Goal: Check status: Check status

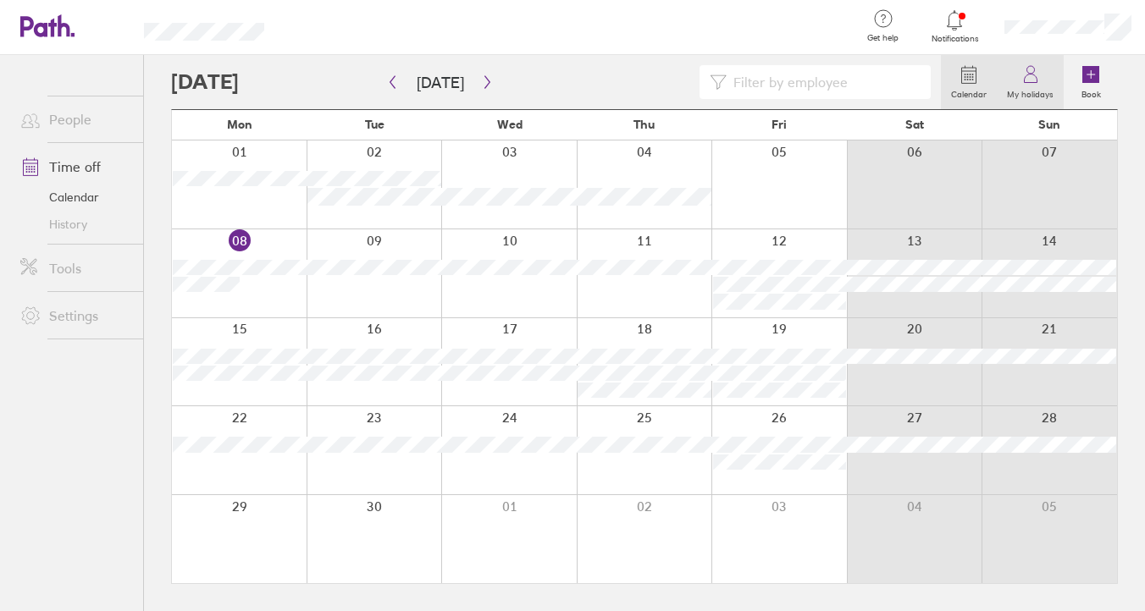
click at [1029, 70] on icon at bounding box center [1030, 74] width 20 height 20
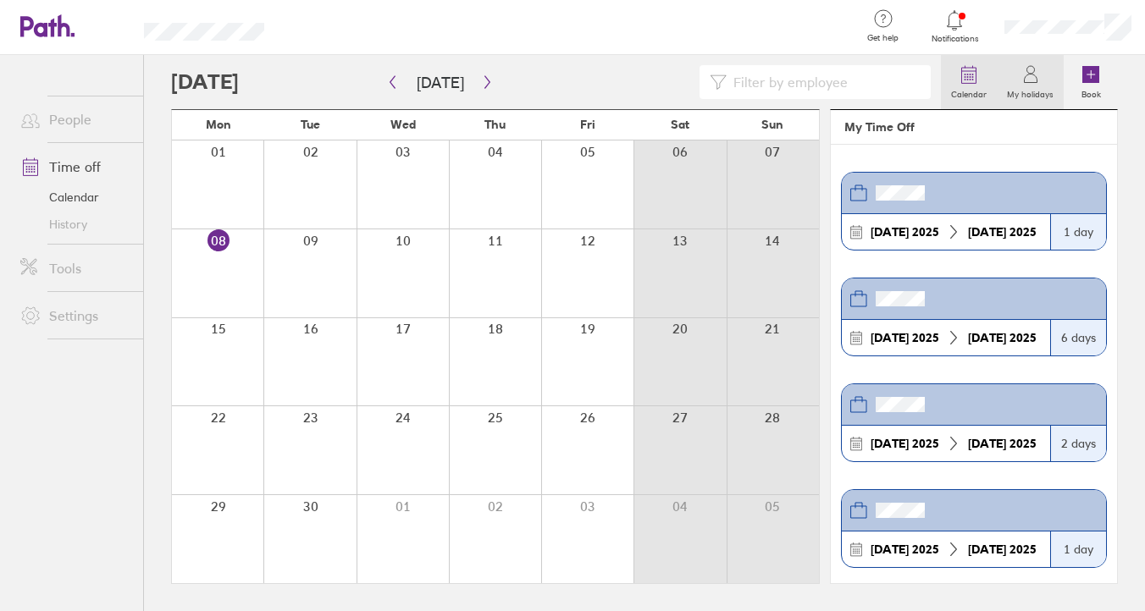
click at [990, 72] on link "Calendar" at bounding box center [969, 82] width 56 height 54
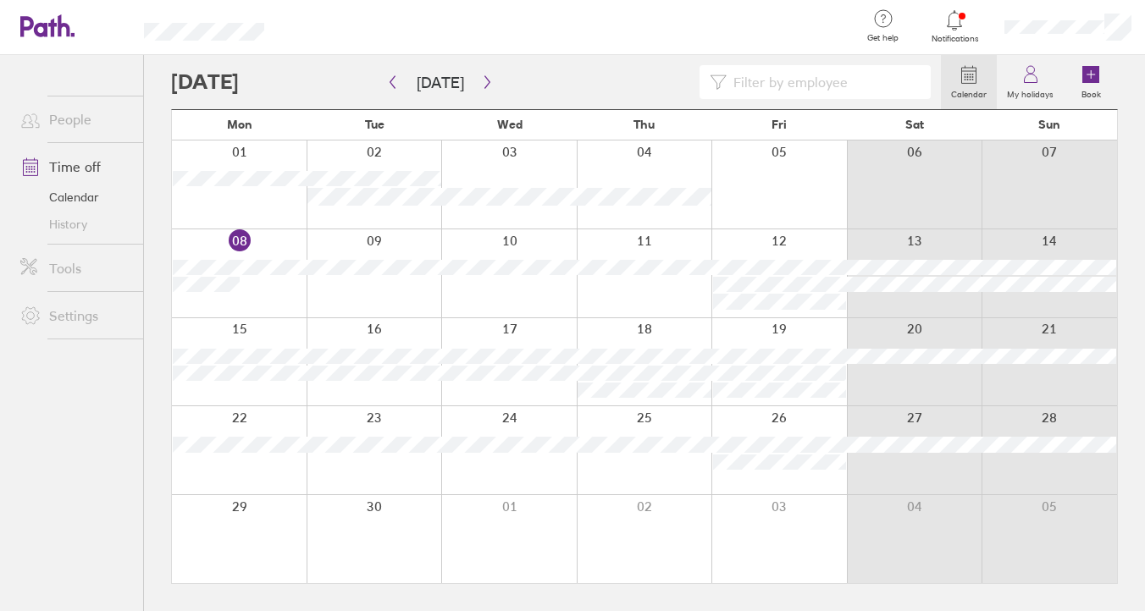
click at [756, 166] on div at bounding box center [778, 185] width 135 height 88
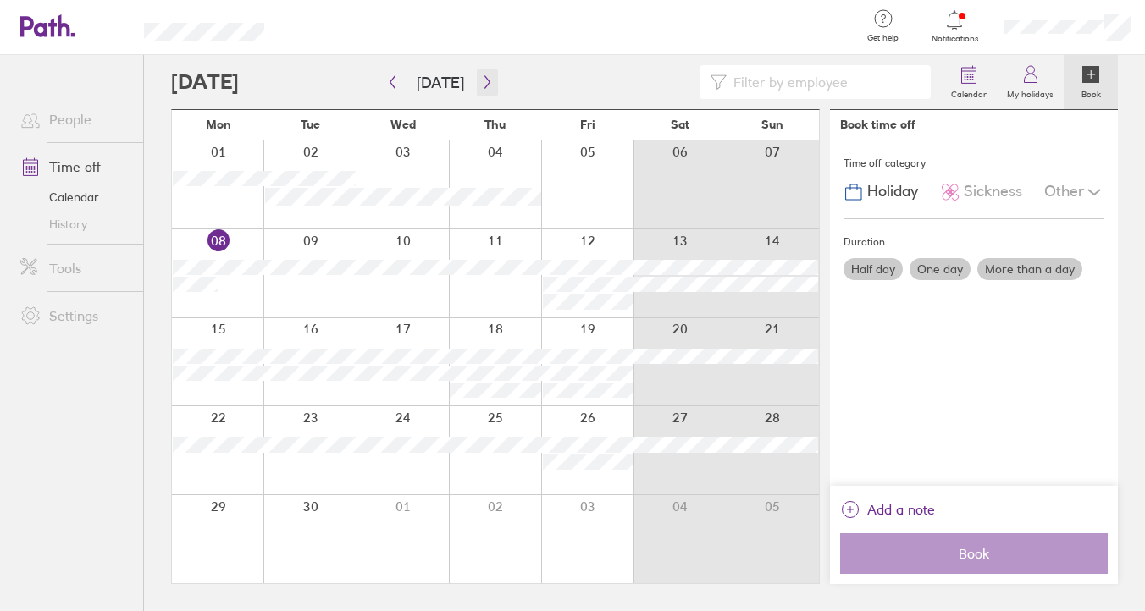
click at [487, 81] on icon "button" at bounding box center [487, 82] width 13 height 14
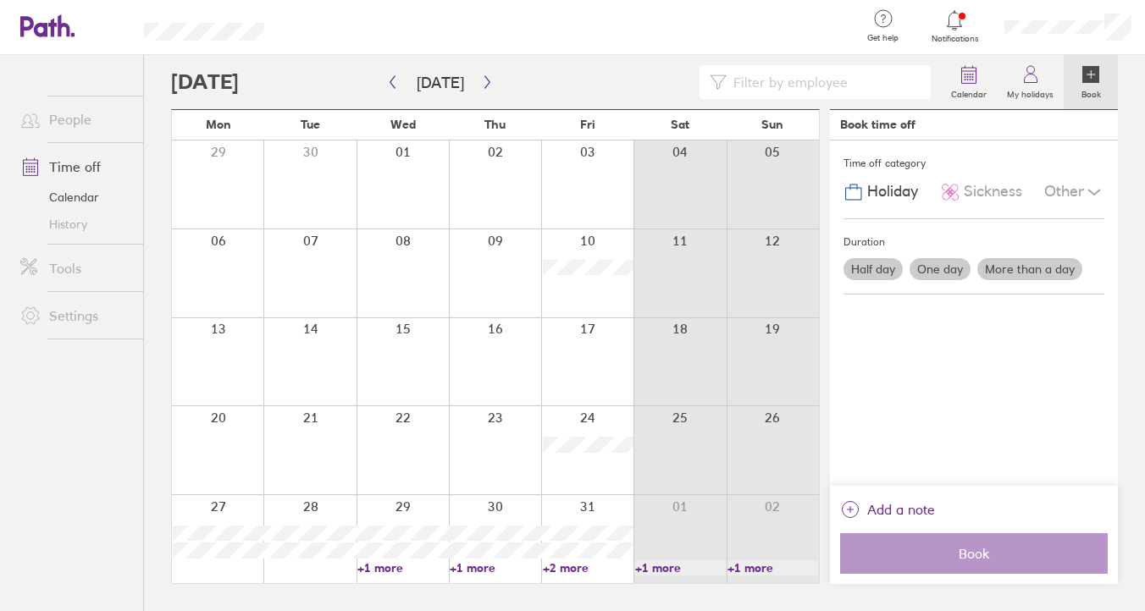
click at [577, 572] on link "+2 more" at bounding box center [588, 567] width 91 height 15
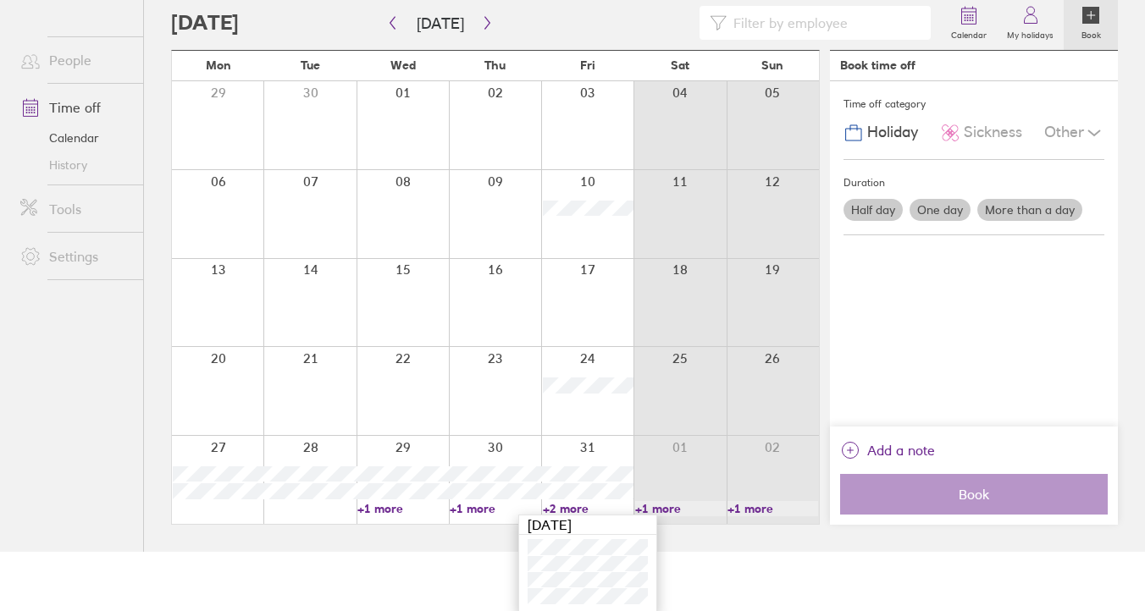
scroll to position [62, 0]
